Goal: Task Accomplishment & Management: Complete application form

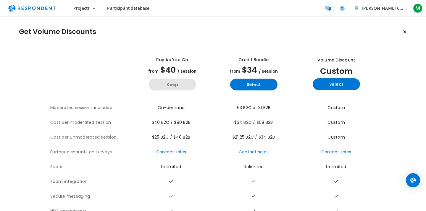
click at [180, 85] on button "Keep" at bounding box center [172, 85] width 47 height 12
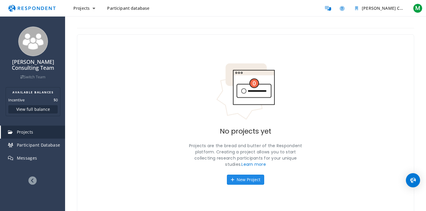
click at [249, 179] on button "New Project" at bounding box center [245, 180] width 37 height 10
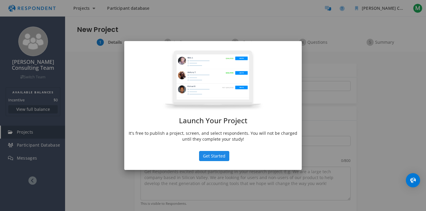
click at [215, 157] on button "Get Started" at bounding box center [214, 156] width 30 height 10
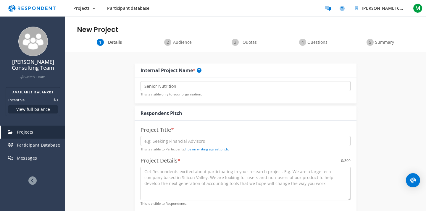
type input "Senior Nutrition"
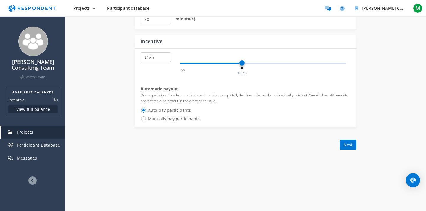
scroll to position [328, 0]
type input "Seeking seniors and care"
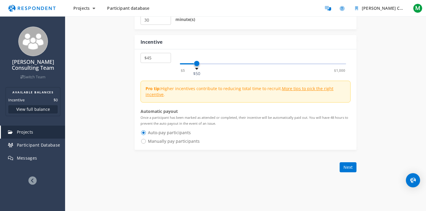
select select "number:40"
drag, startPoint x: 241, startPoint y: 62, endPoint x: 194, endPoint y: 62, distance: 47.1
click at [194, 62] on span at bounding box center [194, 64] width 6 height 6
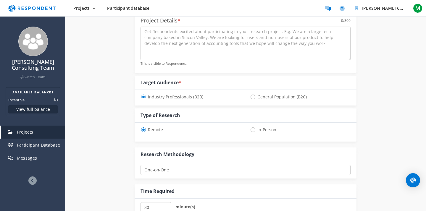
scroll to position [107, 0]
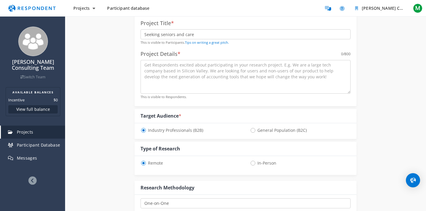
click at [254, 129] on span "General Population (B2C)" at bounding box center [278, 130] width 57 height 7
click at [254, 129] on input "General Population (B2C)" at bounding box center [252, 130] width 4 height 4
radio input "true"
select select "number:40"
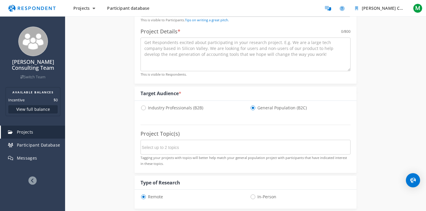
scroll to position [129, 0]
click at [158, 145] on input "Select up to 2 topics" at bounding box center [186, 148] width 89 height 10
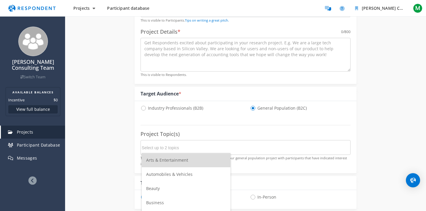
scroll to position [0, 0]
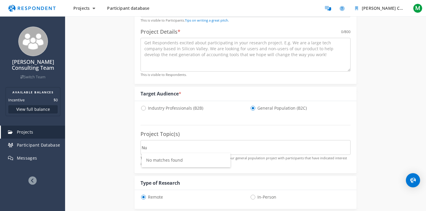
type input "N"
type input "S"
click at [168, 176] on span "Food & Drink" at bounding box center [158, 177] width 25 height 6
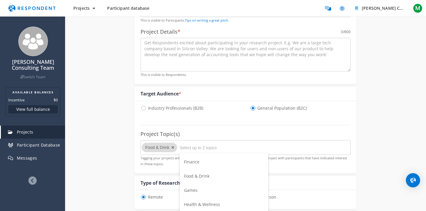
click at [200, 205] on span "Health & Wellness" at bounding box center [202, 205] width 36 height 6
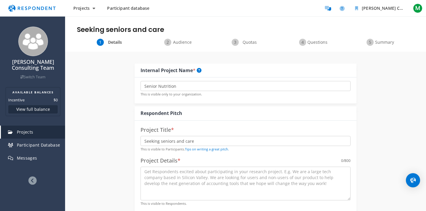
scroll to position [129, 0]
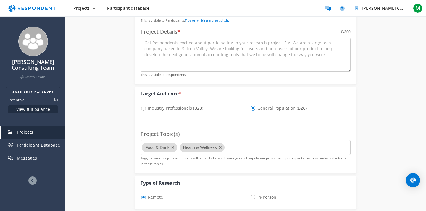
click at [236, 146] on md-chips-wrap "Food & Drink Health & Wellness" at bounding box center [246, 147] width 210 height 15
click at [234, 147] on md-chips-wrap "Food & Drink Health & Wellness" at bounding box center [246, 147] width 210 height 15
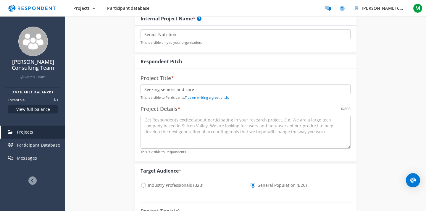
scroll to position [50, 0]
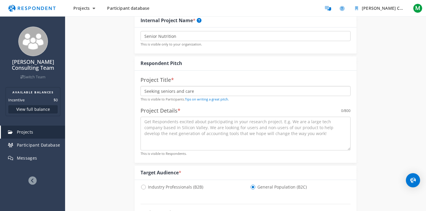
click at [197, 91] on input "Seeking seniors and care" at bounding box center [246, 91] width 210 height 10
type input "Seeking seniors and caregivers of seniors"
click at [181, 132] on textarea at bounding box center [246, 134] width 210 height 34
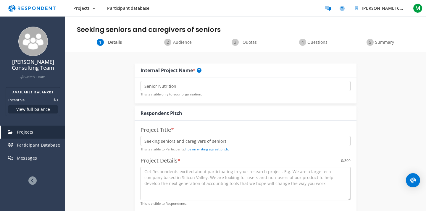
scroll to position [0, 0]
click at [228, 141] on input "Seeking seniors and caregivers of seniors" at bounding box center [246, 141] width 210 height 10
click at [216, 184] on textarea at bounding box center [246, 184] width 210 height 34
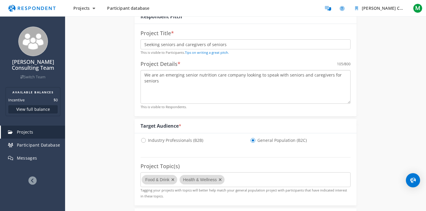
scroll to position [41, 0]
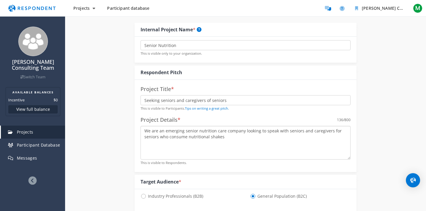
click at [208, 137] on textarea "We are an emerging senior nutrition care company looking to speak with seniors …" at bounding box center [246, 143] width 210 height 34
click at [258, 138] on textarea "We are an emerging senior nutrition care company looking to speak with seniors …" at bounding box center [246, 143] width 210 height 34
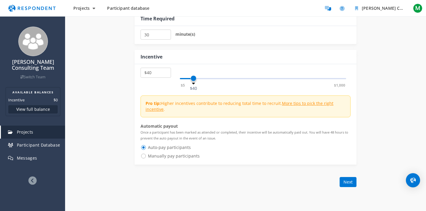
scroll to position [369, 0]
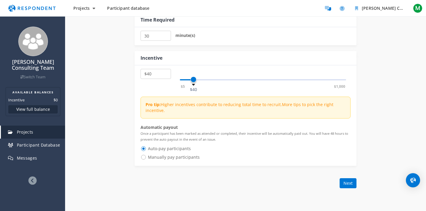
type textarea "We are an emerging senior nutrition care company looking to speak with seniors …"
click at [307, 103] on link "More tips to pick the right incentive" at bounding box center [240, 108] width 188 height 12
click at [351, 181] on button "Next" at bounding box center [348, 184] width 17 height 10
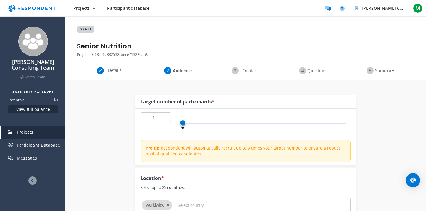
click at [156, 115] on input "1" at bounding box center [156, 118] width 30 height 10
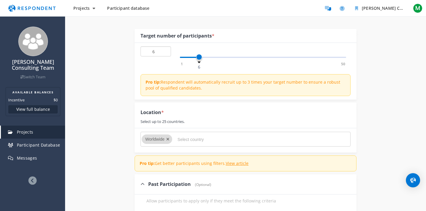
scroll to position [116, 0]
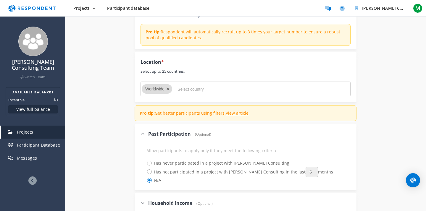
type input "6"
click at [168, 88] on icon "Remove Worldwide" at bounding box center [167, 89] width 3 height 4
click at [188, 91] on input "Select country" at bounding box center [222, 89] width 89 height 10
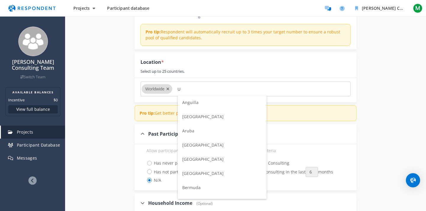
scroll to position [0, 0]
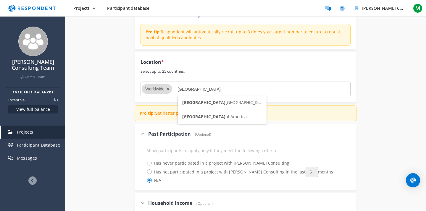
type input "[GEOGRAPHIC_DATA]"
click at [202, 116] on span "[GEOGRAPHIC_DATA]" at bounding box center [203, 117] width 43 height 6
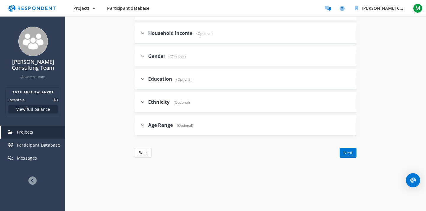
scroll to position [306, 0]
click at [160, 124] on span "Age Range" at bounding box center [160, 124] width 25 height 7
click at [139, 124] on input "Age Range (Optional)" at bounding box center [137, 124] width 4 height 4
checkbox input "true"
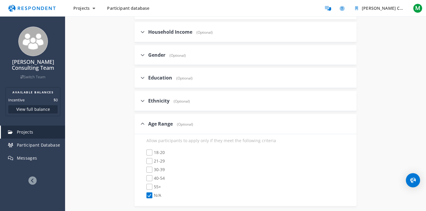
click at [150, 185] on span "55+" at bounding box center [154, 187] width 15 height 7
click at [144, 185] on input "55+" at bounding box center [143, 187] width 4 height 4
checkbox input "true"
checkbox input "false"
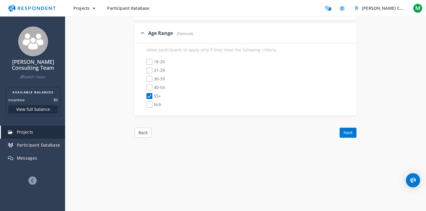
scroll to position [394, 0]
click at [150, 98] on span "55+" at bounding box center [154, 99] width 15 height 7
click at [144, 98] on input "55+" at bounding box center [143, 99] width 4 height 4
checkbox input "false"
click at [150, 105] on span "N/A" at bounding box center [154, 108] width 15 height 7
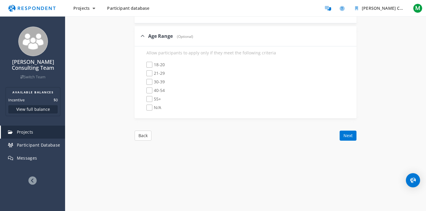
click at [144, 106] on input "N/A" at bounding box center [143, 108] width 4 height 4
checkbox input "true"
click at [346, 134] on button "Next" at bounding box center [348, 136] width 17 height 10
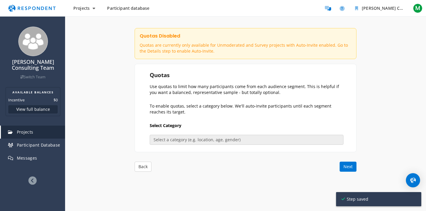
scroll to position [65, 0]
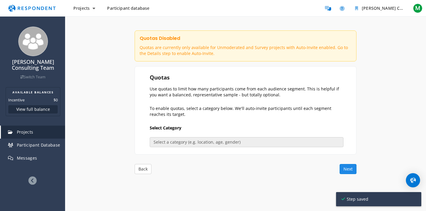
click at [349, 169] on button "Next" at bounding box center [348, 169] width 17 height 10
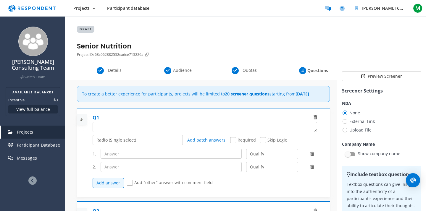
scroll to position [0, 0]
click at [115, 132] on textarea "Which of the following categories best describes your firm's total assets under…" at bounding box center [205, 127] width 224 height 9
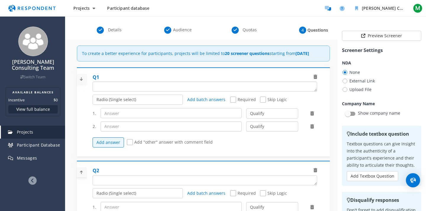
scroll to position [41, 0]
type textarea "What is your age?"
click at [233, 103] on span "Required" at bounding box center [243, 99] width 26 height 7
click at [233, 101] on input "Required" at bounding box center [232, 99] width 4 height 4
checkbox input "true"
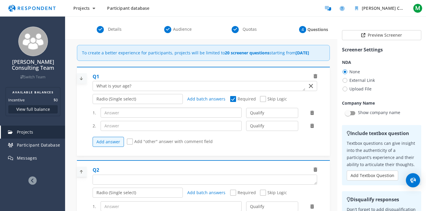
click at [135, 118] on input "text" at bounding box center [172, 113] width 142 height 10
click at [183, 31] on span "Audience" at bounding box center [183, 29] width 20 height 6
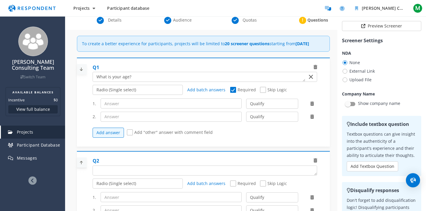
scroll to position [50, 0]
click at [184, 109] on input "text" at bounding box center [172, 104] width 142 height 10
type input "18-25"
click at [130, 122] on input "text" at bounding box center [172, 117] width 142 height 10
type input "26-34"
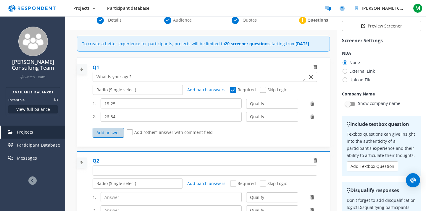
click at [104, 138] on button "Add answer" at bounding box center [108, 133] width 31 height 10
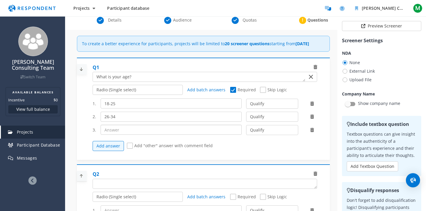
click at [113, 135] on input "text" at bounding box center [172, 130] width 142 height 10
type input "35-49"
click at [104, 151] on button "Add answer" at bounding box center [108, 146] width 31 height 10
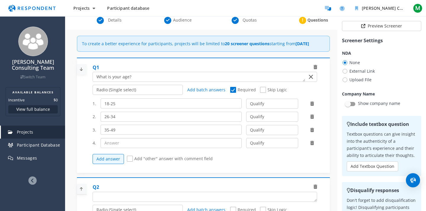
click at [118, 145] on input "text" at bounding box center [172, 143] width 142 height 10
type input "49-64"
click at [101, 164] on button "Add answer" at bounding box center [108, 159] width 31 height 10
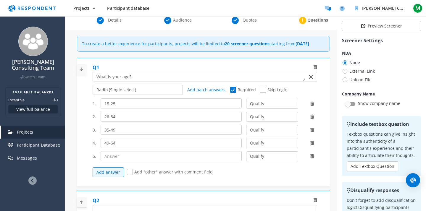
click at [113, 161] on input "text" at bounding box center [172, 156] width 142 height 10
type input "65+"
click at [109, 178] on button "Add answer" at bounding box center [108, 173] width 31 height 10
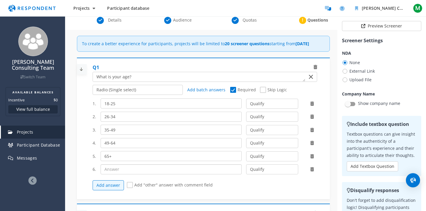
click at [116, 175] on input "text" at bounding box center [172, 170] width 142 height 10
type input "Other"
select select "number:2"
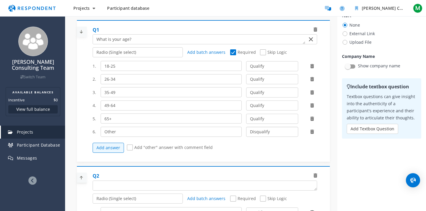
scroll to position [38, 0]
click at [263, 56] on span "Skip Logic" at bounding box center [273, 52] width 27 height 7
click at [263, 54] on input "Skip Logic" at bounding box center [262, 52] width 4 height 4
checkbox input "true"
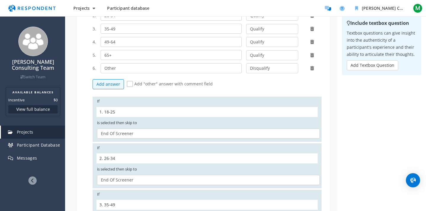
scroll to position [101, 0]
click at [121, 117] on div "1. 18-25" at bounding box center [207, 112] width 221 height 10
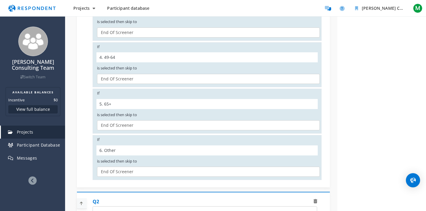
scroll to position [296, 0]
select select "dfbed2c0-5ff8-4773-9c48-d6311ed47d2f"
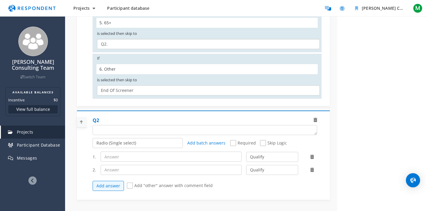
scroll to position [380, 0]
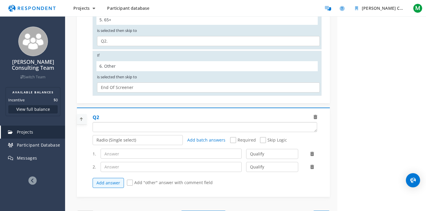
click at [123, 132] on textarea "Which of the following categories best describes your firm's total assets under…" at bounding box center [205, 127] width 224 height 9
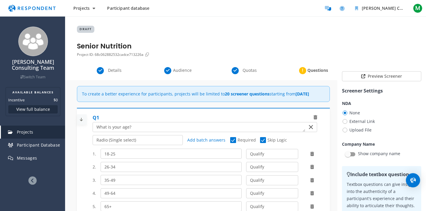
scroll to position [0, 0]
type textarea "Which of the following products"
click at [139, 132] on textarea "Which of the following categories best describes your firm's total assets under…" at bounding box center [199, 127] width 213 height 9
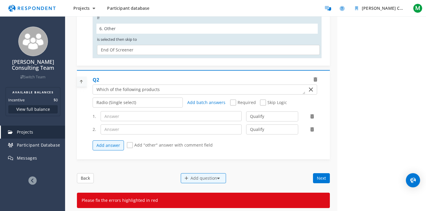
scroll to position [438, 0]
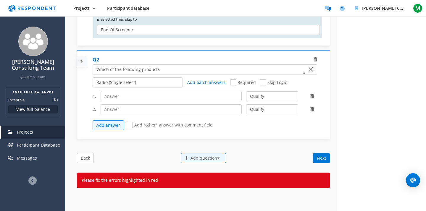
type textarea "What is your age? (Select one.)"
click at [181, 72] on textarea "Which of the following categories best describes your firm's total assets under…" at bounding box center [199, 69] width 213 height 9
type textarea "Which of the following products have you consumed in the last six months?"
select select
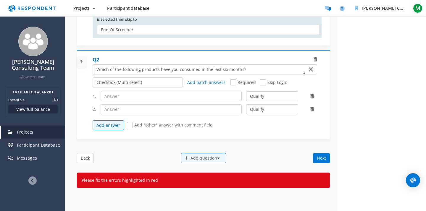
select select
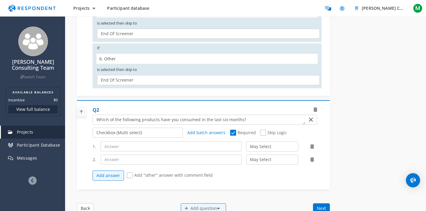
scroll to position [0, 0]
click at [252, 124] on textarea "Which of the following categories best describes your firm's total assets under…" at bounding box center [199, 119] width 213 height 9
type textarea "Which of the following products have you consumed in the last six months? (Sele…"
click at [154, 152] on input "text" at bounding box center [172, 147] width 142 height 10
click at [110, 181] on button "Add answer" at bounding box center [108, 176] width 31 height 10
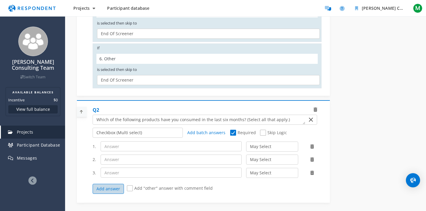
click at [108, 191] on button "Add answer" at bounding box center [108, 189] width 31 height 10
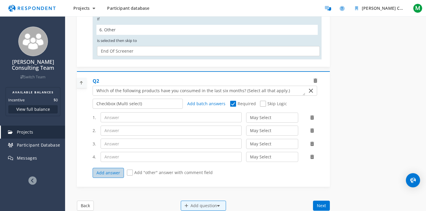
scroll to position [475, 0]
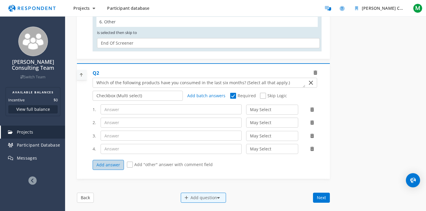
click at [108, 167] on button "Add answer" at bounding box center [108, 165] width 31 height 10
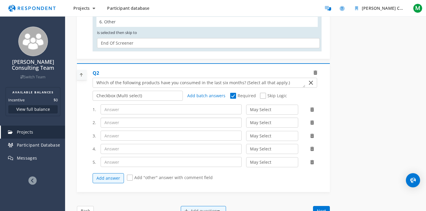
click at [119, 127] on input "text" at bounding box center [172, 123] width 142 height 10
click at [134, 114] on input "text" at bounding box center [172, 110] width 142 height 10
click at [125, 126] on input "Nutritional shakes" at bounding box center [172, 123] width 142 height 10
type input "Nutrition shakes"
click at [116, 141] on input "text" at bounding box center [172, 136] width 142 height 10
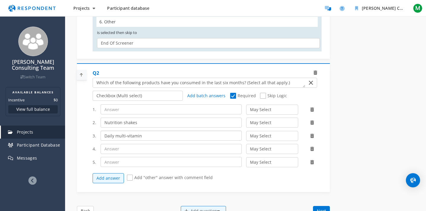
type input "Daily multi-vitamin"
click at [113, 149] on input "text" at bounding box center [172, 149] width 142 height 10
type input "Single nutrient supplements"
click at [105, 126] on input "Nutrition shakes" at bounding box center [172, 123] width 142 height 10
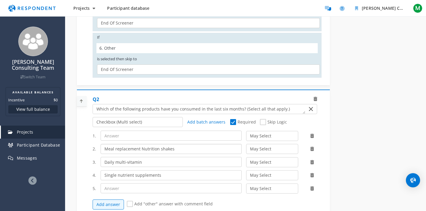
click at [153, 152] on input "Meal replacement Nutrition shakes" at bounding box center [172, 149] width 142 height 10
drag, startPoint x: 160, startPoint y: 153, endPoint x: 141, endPoint y: 152, distance: 19.0
click at [141, 152] on input "Meal replacement Nutrition shakes" at bounding box center [172, 149] width 142 height 10
type input "Meal replacement shakes"
drag, startPoint x: 155, startPoint y: 152, endPoint x: 83, endPoint y: 151, distance: 72.0
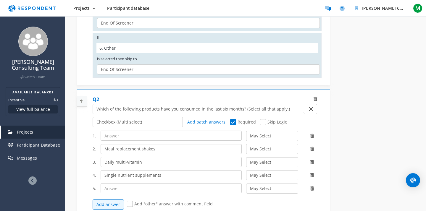
click at [84, 151] on div "Q2 Radio (Single select) Checkbox (Multi select) Multi-line text box Single-lin…" at bounding box center [203, 154] width 253 height 129
click at [123, 198] on div "1. May Select Must Select Disqualify 2. May Select Must Select Disqualify 3. Da…" at bounding box center [207, 170] width 229 height 85
paste input "Meal replacement shakes"
type input "Meal replacement shakes"
click at [312, 138] on icon at bounding box center [313, 136] width 4 height 4
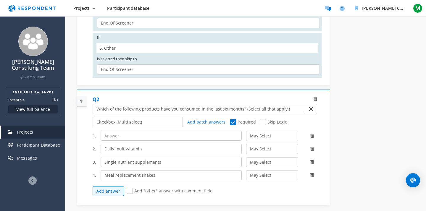
click at [312, 138] on icon at bounding box center [313, 136] width 4 height 4
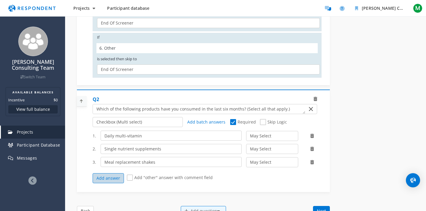
click at [107, 182] on button "Add answer" at bounding box center [108, 179] width 31 height 10
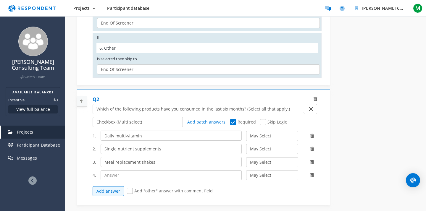
click at [112, 177] on input "text" at bounding box center [172, 176] width 142 height 10
type input "Protein shakes"
click at [109, 194] on button "Add answer" at bounding box center [108, 192] width 31 height 10
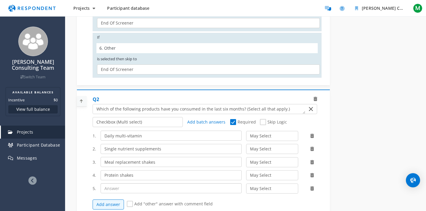
click at [121, 193] on input "text" at bounding box center [172, 189] width 142 height 10
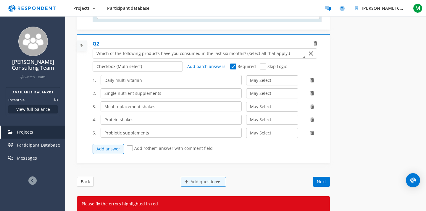
scroll to position [531, 0]
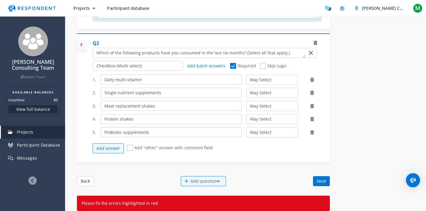
type input "Probiotic supplements"
select select "number:2"
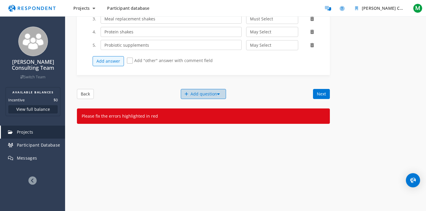
scroll to position [621, 0]
click at [208, 94] on div "Add question" at bounding box center [203, 94] width 45 height 10
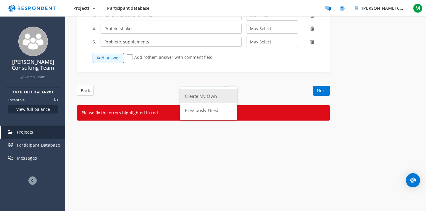
click at [200, 95] on button "Create My Own" at bounding box center [208, 96] width 57 height 14
select select
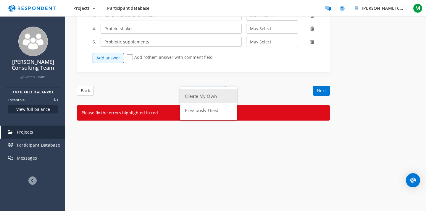
select select
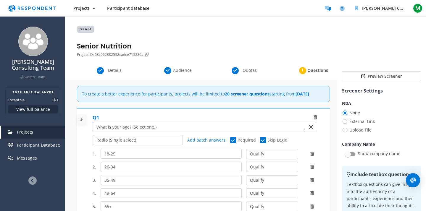
scroll to position [621, 0]
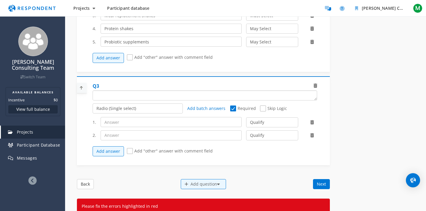
click at [189, 99] on textarea "Which of the following categories best describes your firm's total assets under…" at bounding box center [205, 95] width 224 height 9
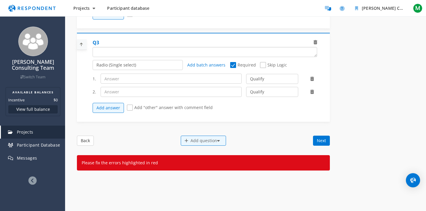
scroll to position [665, 0]
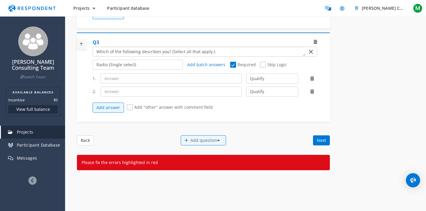
type textarea "Which of the following describes you? (Select all that apply.)"
click at [144, 81] on input "text" at bounding box center [172, 78] width 142 height 10
select select
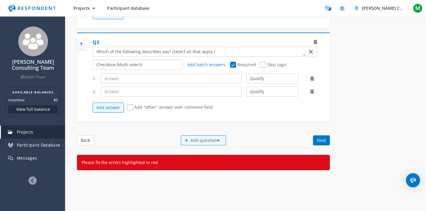
select select
click at [125, 83] on input "text" at bounding box center [172, 78] width 142 height 10
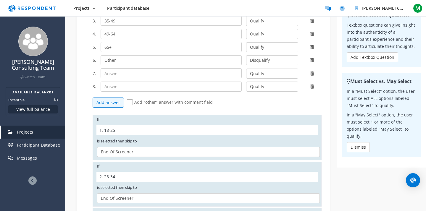
scroll to position [219, 0]
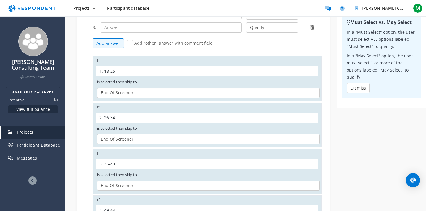
select select "fd48ba6a-681b-4d99-93c2-090f76b594eb"
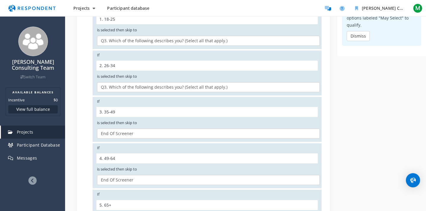
scroll to position [280, 0]
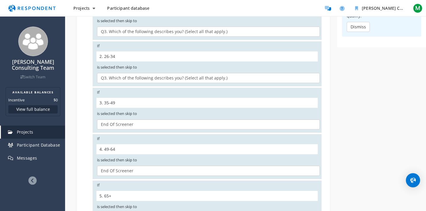
select select "fd48ba6a-681b-4d99-93c2-090f76b594eb"
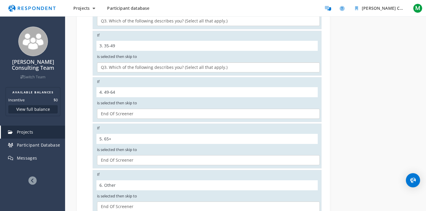
scroll to position [347, 0]
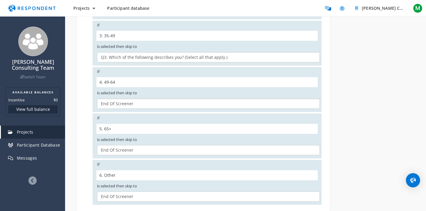
select select "fd48ba6a-681b-4d99-93c2-090f76b594eb"
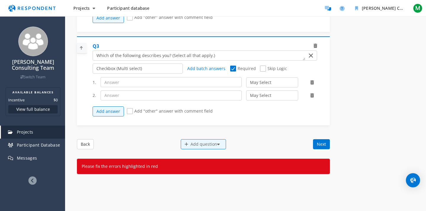
scroll to position [661, 0]
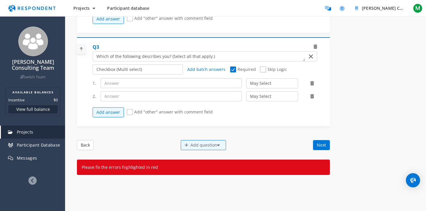
click at [115, 86] on input "text" at bounding box center [172, 83] width 142 height 10
click at [139, 86] on input "I live with a senior relative" at bounding box center [172, 83] width 142 height 10
type input "I live with a senior (65+) relative"
click at [141, 96] on input "text" at bounding box center [172, 96] width 142 height 10
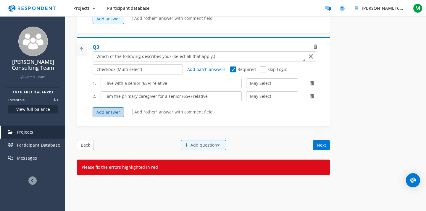
type input "I am the primary caregiver for a senior (65+) relative"
click at [107, 117] on button "Add answer" at bounding box center [108, 112] width 31 height 10
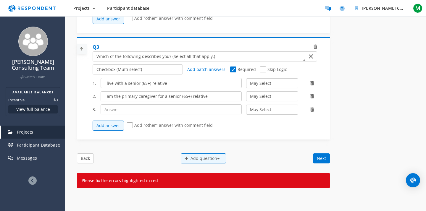
click at [121, 112] on input "text" at bounding box center [172, 110] width 142 height 10
type input "I am a healthcare worker for seniors (e.g., a home health aide, an RN, or a phy…"
select select "number:2"
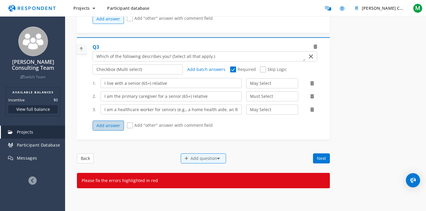
click at [110, 126] on button "Add answer" at bounding box center [108, 126] width 31 height 10
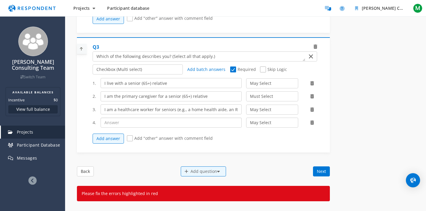
click at [117, 126] on input "text" at bounding box center [172, 123] width 142 height 10
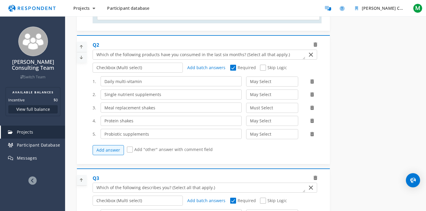
scroll to position [541, 0]
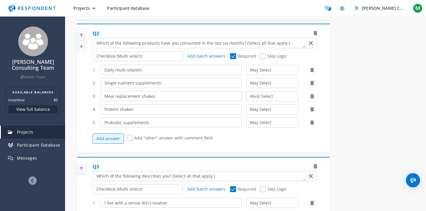
click at [264, 59] on span "Skip Logic" at bounding box center [273, 56] width 27 height 7
click at [264, 58] on input "Skip Logic" at bounding box center [262, 56] width 4 height 4
checkbox input "true"
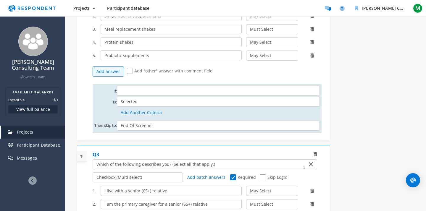
scroll to position [601, 0]
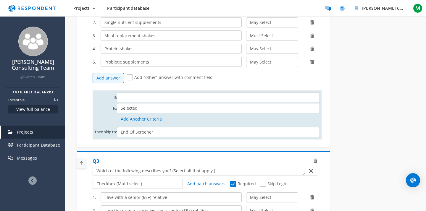
select select "string:ae768866-3d73-4ffe-af5c-2f4d26e98f3f"
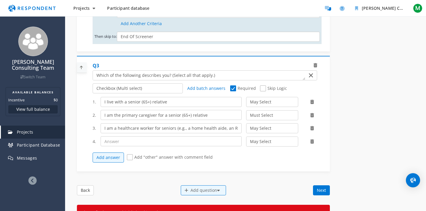
scroll to position [698, 0]
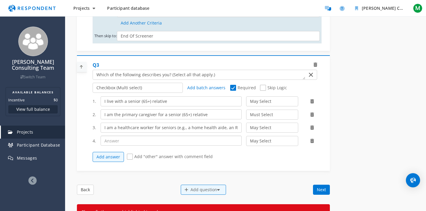
click at [126, 144] on input "text" at bounding box center [172, 141] width 142 height 10
click at [214, 76] on textarea "Which of the following categories best describes your firm's total assets under…" at bounding box center [199, 74] width 213 height 9
click at [99, 78] on textarea "Which of the following categories best describes your firm's total assets under…" at bounding box center [199, 74] width 213 height 9
drag, startPoint x: 168, startPoint y: 105, endPoint x: 76, endPoint y: 103, distance: 92.7
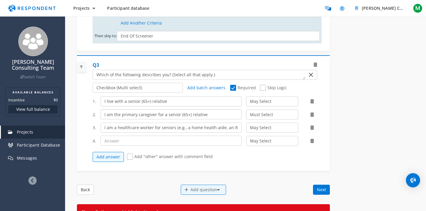
click at [208, 117] on input "I am the primary caregiver for a senior (65+) relative" at bounding box center [172, 115] width 142 height 10
click at [104, 118] on input "I am the primary caregiver for a senior (65+) relative" at bounding box center [172, 115] width 142 height 10
click at [106, 131] on input "I am a healthcare worker for seniors (e.g., a home health aide, an RN, or a phy…" at bounding box center [172, 128] width 142 height 10
click at [123, 144] on input "text" at bounding box center [172, 141] width 142 height 10
paste input "I occasionally help a senior (65+) relative with [PERSON_NAME], appointments, o…"
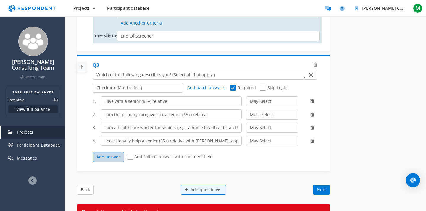
type input "I occasionally help a senior (65+) relative with [PERSON_NAME], appointments, o…"
click at [106, 158] on button "Add answer" at bounding box center [108, 157] width 31 height 10
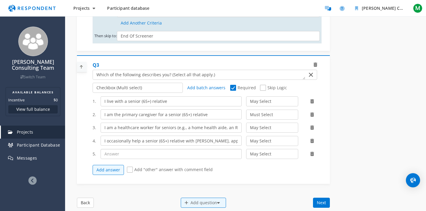
click at [137, 159] on input "text" at bounding box center [172, 154] width 142 height 10
paste input "I support a senior (65+) relative financially but am not involved in day-to-day…"
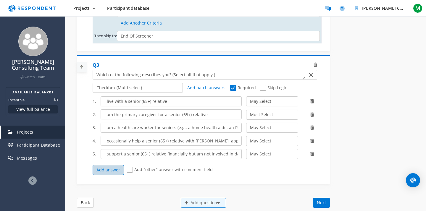
type input "I support a senior (65+) relative financially but am not involved in day-to-day…"
click at [110, 172] on button "Add answer" at bounding box center [108, 170] width 31 height 10
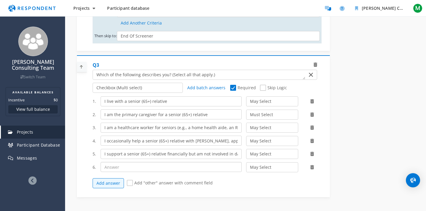
click at [166, 169] on input "text" at bounding box center [172, 167] width 142 height 10
paste input "I do not currently provide care or support for a senior (65+) relative"
type input "I do not currently provide care or support for a senior (65+) relative"
select select "number:3"
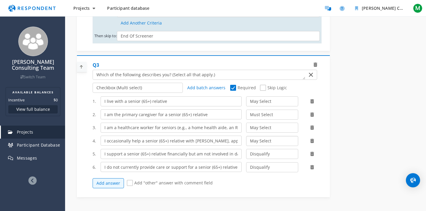
select select "number:3"
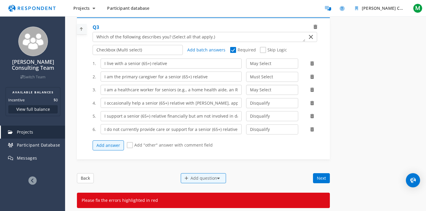
scroll to position [736, 0]
click at [262, 52] on span "Skip Logic" at bounding box center [273, 50] width 27 height 7
click at [262, 52] on input "Skip Logic" at bounding box center [262, 50] width 4 height 4
checkbox input "true"
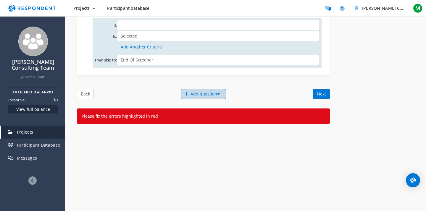
scroll to position [878, 0]
click at [201, 97] on div "Add question" at bounding box center [203, 94] width 45 height 10
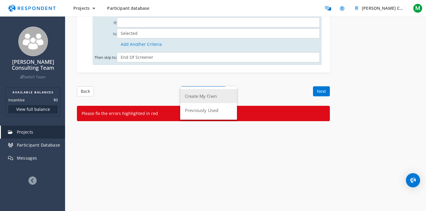
click at [201, 97] on button "Create My Own" at bounding box center [208, 96] width 57 height 14
select select "fd48ba6a-681b-4d99-93c2-090f76b594eb"
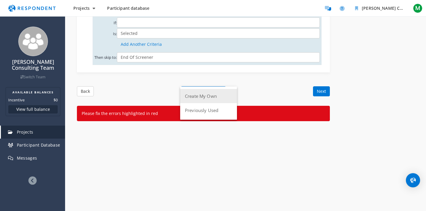
select select "fd48ba6a-681b-4d99-93c2-090f76b594eb"
select select
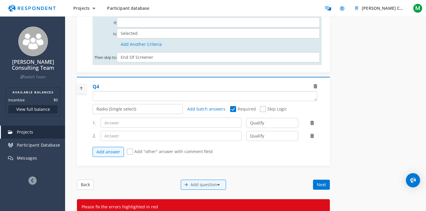
click at [127, 100] on textarea "Which of the following categories best describes your firm's total assets under…" at bounding box center [205, 95] width 224 height 9
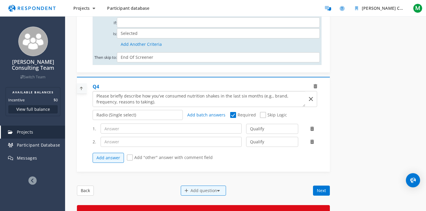
type textarea "Please briefly describe how you've consumed nutrition shakes in the last six mo…"
click at [316, 89] on icon at bounding box center [316, 86] width 4 height 4
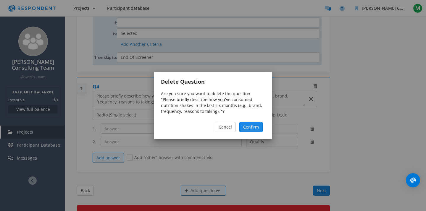
click at [252, 127] on span "Confirm" at bounding box center [251, 127] width 16 height 6
select select "fd48ba6a-681b-4d99-93c2-090f76b594eb"
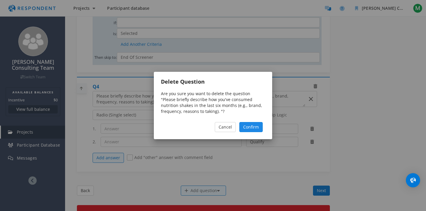
select select "fd48ba6a-681b-4d99-93c2-090f76b594eb"
select select
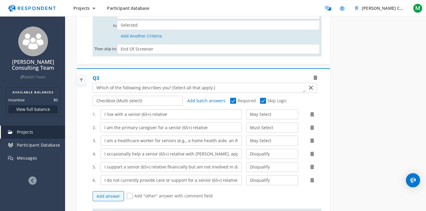
scroll to position [682, 0]
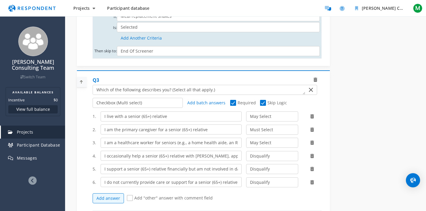
click at [263, 106] on span "Skip Logic" at bounding box center [273, 103] width 27 height 7
click at [263, 105] on input "Skip Logic" at bounding box center [262, 103] width 4 height 4
checkbox input "false"
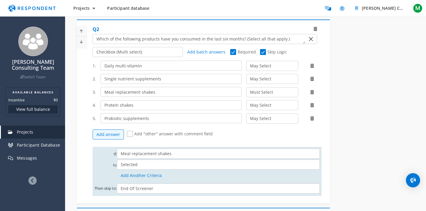
scroll to position [517, 0]
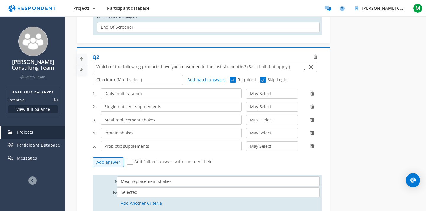
click at [263, 84] on span "Skip Logic" at bounding box center [273, 80] width 27 height 7
click at [263, 82] on input "Skip Logic" at bounding box center [262, 80] width 4 height 4
checkbox input "false"
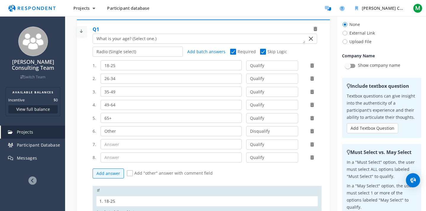
scroll to position [89, 0]
click at [311, 147] on icon at bounding box center [313, 145] width 4 height 4
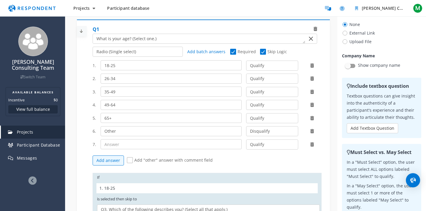
click at [311, 147] on icon at bounding box center [313, 145] width 4 height 4
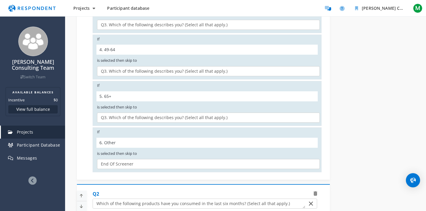
scroll to position [356, 0]
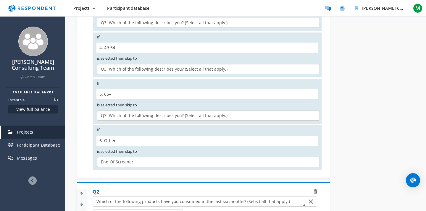
select select "72c78e04-0f52-43d4-b46a-1b9388aee059"
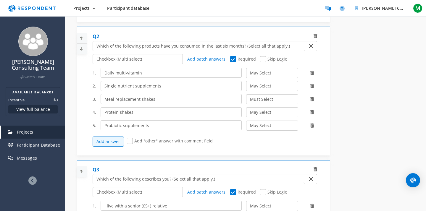
scroll to position [506, 0]
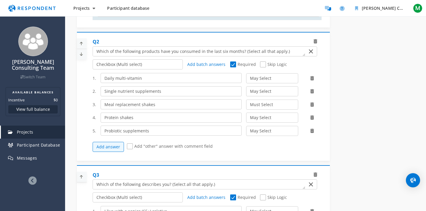
click at [264, 67] on span "Skip Logic" at bounding box center [273, 65] width 27 height 7
click at [264, 67] on input "Skip Logic" at bounding box center [262, 65] width 4 height 4
checkbox input "true"
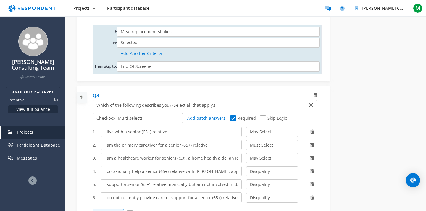
scroll to position [652, 0]
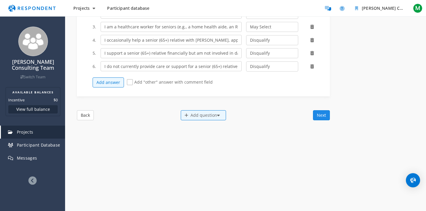
click at [324, 115] on button "Next" at bounding box center [321, 115] width 17 height 10
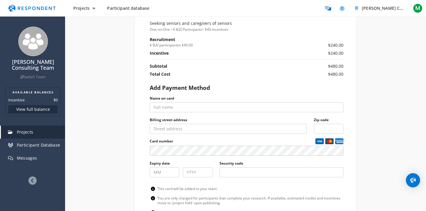
scroll to position [292, 0]
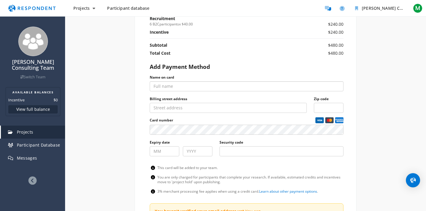
click at [176, 81] on input "Name on card" at bounding box center [247, 86] width 194 height 10
type input "[PERSON_NAME]"
type input "11"
type input "2027"
type input "006"
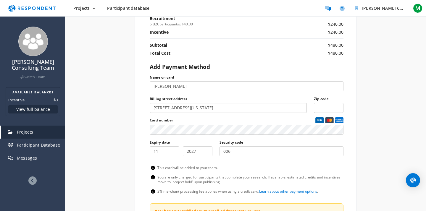
type input "[STREET_ADDRESS][US_STATE]"
type input "94118"
click at [125, 128] on div "Internal Project Name * Senior Nutrition This is visible only to your organizat…" at bounding box center [246, 22] width 346 height 469
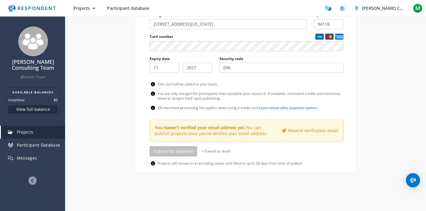
scroll to position [377, 0]
click at [290, 109] on link "Learn about other payment options" at bounding box center [288, 107] width 58 height 5
click at [273, 107] on link "Learn about other payment options" at bounding box center [288, 107] width 58 height 5
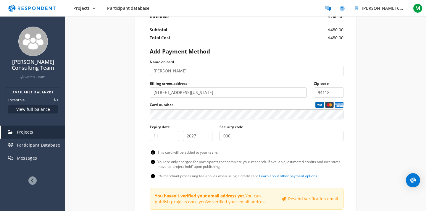
scroll to position [364, 0]
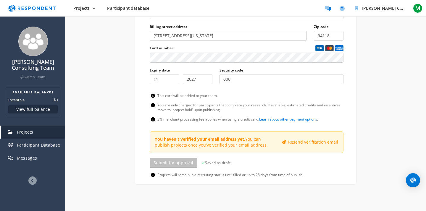
click at [292, 118] on link "Learn about other payment options" at bounding box center [288, 119] width 58 height 5
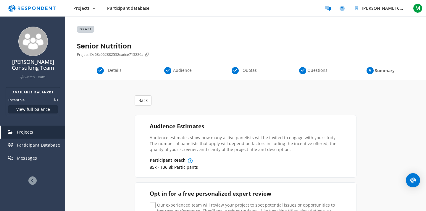
scroll to position [0, 0]
click at [28, 130] on span "Projects" at bounding box center [25, 132] width 17 height 6
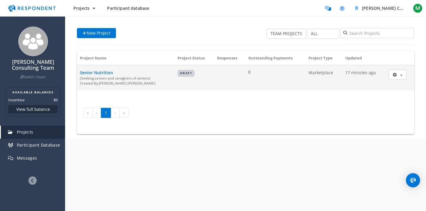
click at [97, 72] on span "Senior Nutrition" at bounding box center [96, 73] width 33 height 6
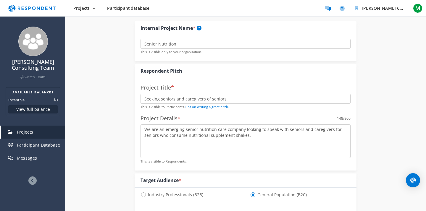
scroll to position [101, 0]
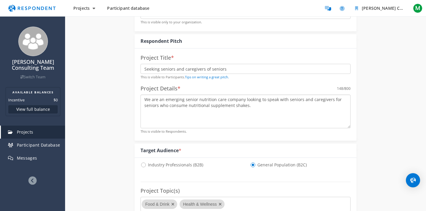
click at [267, 107] on textarea "We are an emerging senior nutrition care company looking to speak with seniors …" at bounding box center [246, 112] width 210 height 34
click at [160, 105] on textarea "We are an emerging senior nutrition care company looking to speak with seniors …" at bounding box center [246, 112] width 210 height 34
click at [182, 105] on textarea "We are an emerging senior nutrition care company looking to speak with seniors …" at bounding box center [246, 112] width 210 height 34
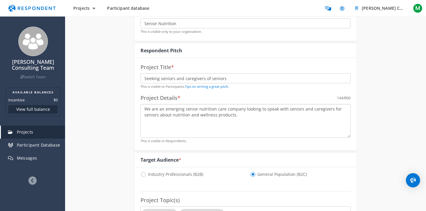
scroll to position [88, 0]
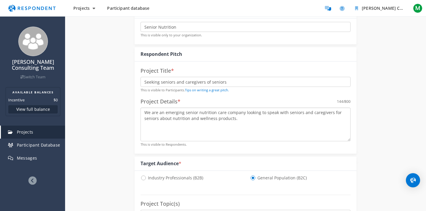
type textarea "We are an emerging senior nutrition care company looking to speak with seniors …"
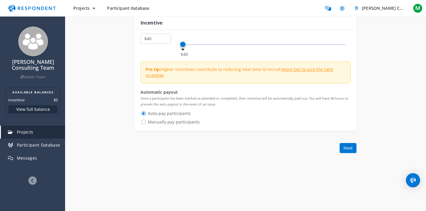
scroll to position [434, 0]
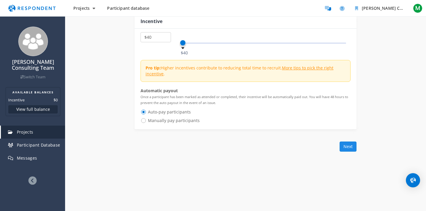
click at [348, 144] on button "Next" at bounding box center [348, 147] width 17 height 10
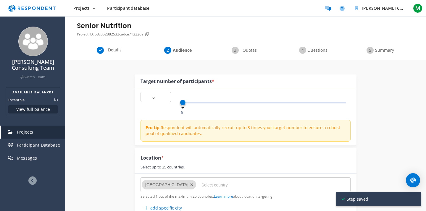
scroll to position [20, 0]
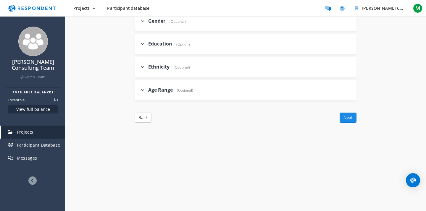
click at [350, 115] on button "Next" at bounding box center [348, 118] width 17 height 10
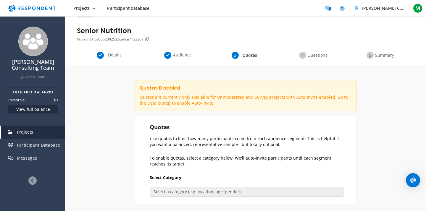
scroll to position [26, 0]
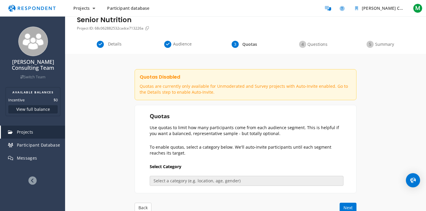
click at [112, 44] on span "Details" at bounding box center [115, 44] width 20 height 6
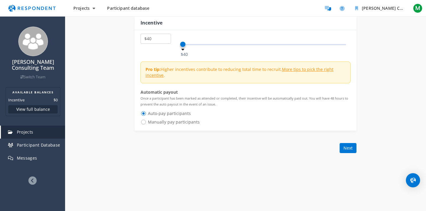
scroll to position [433, 0]
click at [349, 146] on button "Next" at bounding box center [348, 147] width 17 height 10
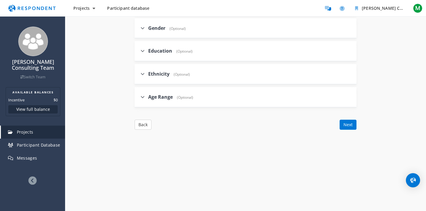
scroll to position [333, 0]
click at [175, 91] on div "Age Range (Optional)" at bounding box center [167, 97] width 53 height 13
click at [167, 97] on span "Age Range" at bounding box center [160, 97] width 25 height 7
click at [139, 97] on input "Age Range (Optional)" at bounding box center [137, 97] width 4 height 4
checkbox input "true"
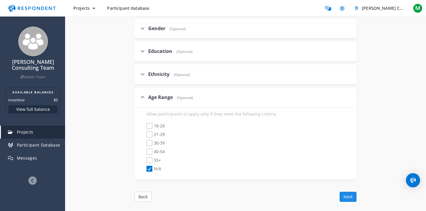
click at [349, 194] on button "Next" at bounding box center [348, 197] width 17 height 10
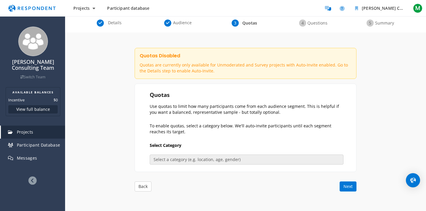
scroll to position [48, 0]
click at [114, 23] on span "Details" at bounding box center [115, 23] width 20 height 6
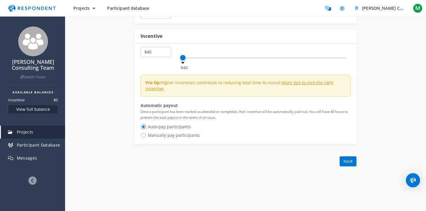
scroll to position [419, 0]
click at [348, 157] on button "Next" at bounding box center [348, 162] width 17 height 10
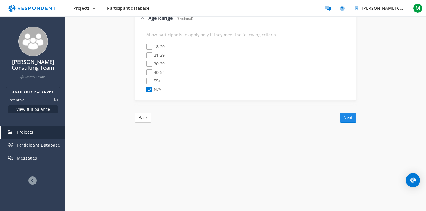
click at [350, 114] on button "Next" at bounding box center [348, 118] width 17 height 10
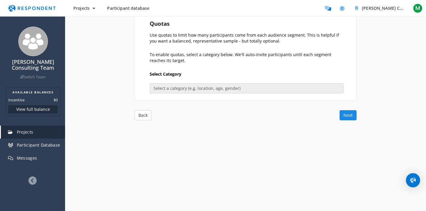
scroll to position [119, 0]
click at [350, 114] on button "Next" at bounding box center [348, 116] width 17 height 10
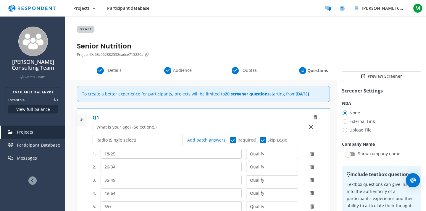
scroll to position [0, 0]
click at [384, 76] on button "Preview Screener" at bounding box center [381, 76] width 79 height 10
click at [382, 71] on button "Preview Screener" at bounding box center [381, 76] width 79 height 10
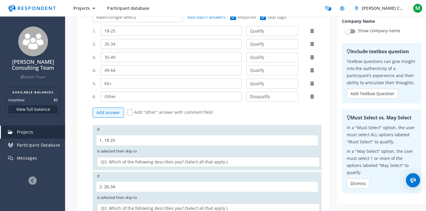
scroll to position [116, 0]
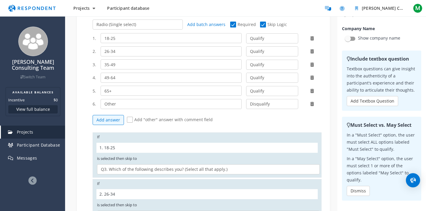
click at [311, 106] on icon at bounding box center [313, 104] width 4 height 4
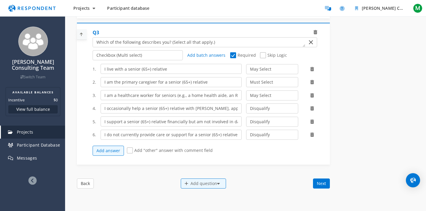
scroll to position [647, 0]
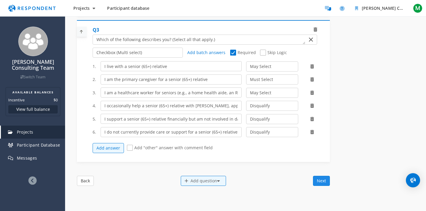
click at [325, 186] on button "Next" at bounding box center [321, 181] width 17 height 10
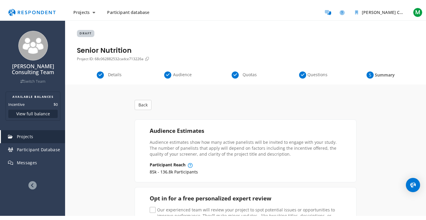
scroll to position [0, 0]
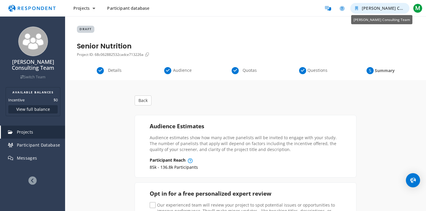
click at [382, 9] on span "[PERSON_NAME] Consulting Team" at bounding box center [396, 8] width 69 height 6
